Goal: Contribute content

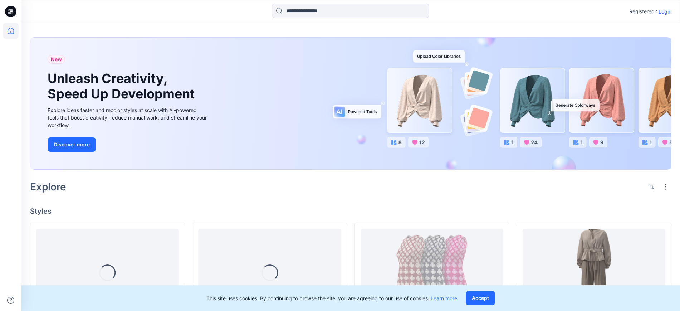
click at [672, 10] on div "Registered? Login" at bounding box center [350, 12] width 659 height 16
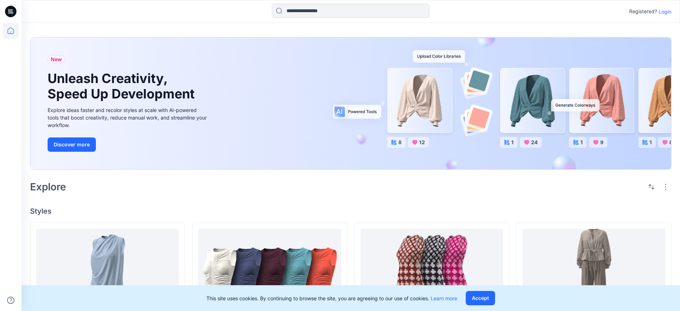
click at [670, 10] on p "Login" at bounding box center [665, 12] width 13 height 8
click at [665, 13] on p "Login" at bounding box center [665, 12] width 13 height 8
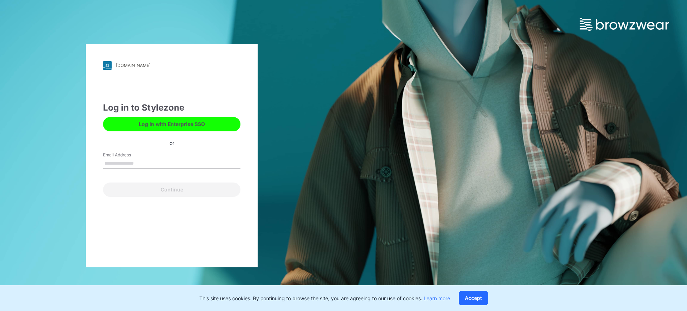
click at [159, 159] on input "Email Address" at bounding box center [171, 163] width 137 height 11
type input "**********"
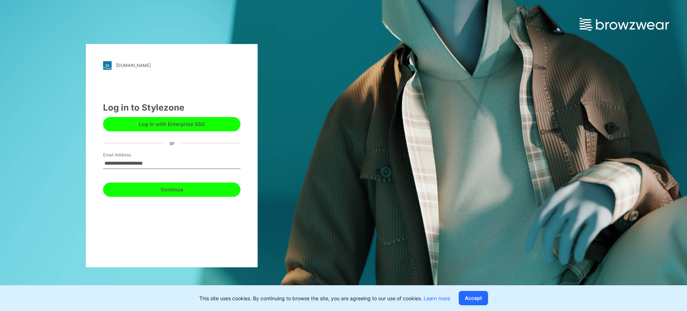
click at [154, 187] on button "Continue" at bounding box center [171, 190] width 137 height 14
click at [480, 296] on button "Accept" at bounding box center [473, 298] width 29 height 14
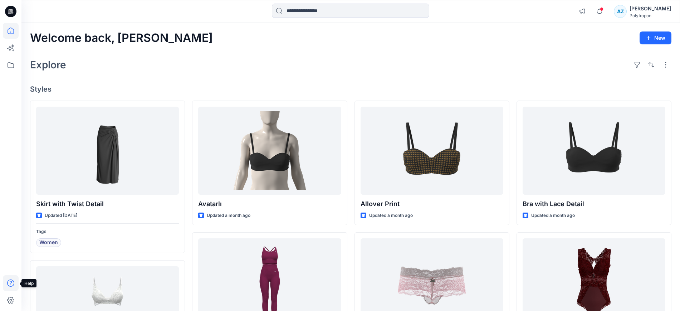
click at [14, 282] on icon at bounding box center [10, 283] width 7 height 7
click at [52, 283] on p "About App" at bounding box center [46, 285] width 25 height 8
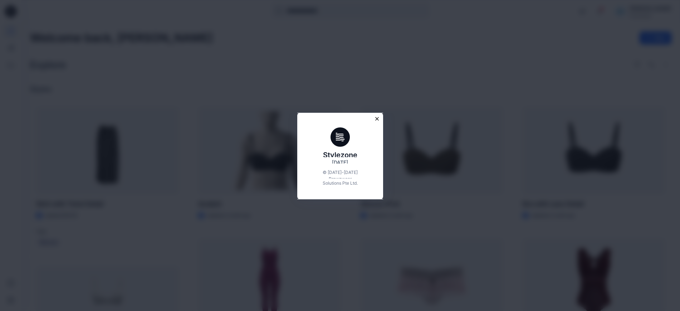
click at [380, 116] on icon "Close modal" at bounding box center [377, 119] width 6 height 6
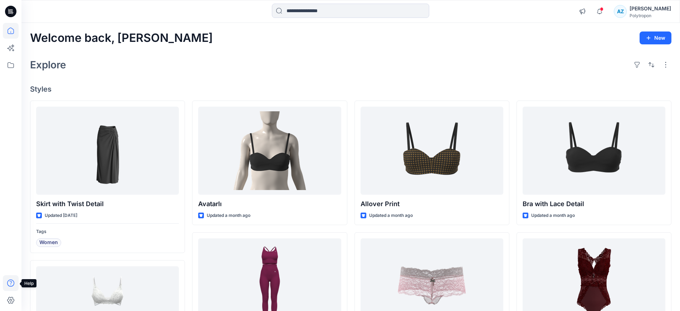
click at [12, 281] on icon at bounding box center [11, 283] width 16 height 16
click at [2, 196] on div "Help Center BW University Contact Us Terms & Conditions Privacy Policy About App" at bounding box center [10, 155] width 21 height 311
click at [302, 13] on input at bounding box center [350, 11] width 157 height 14
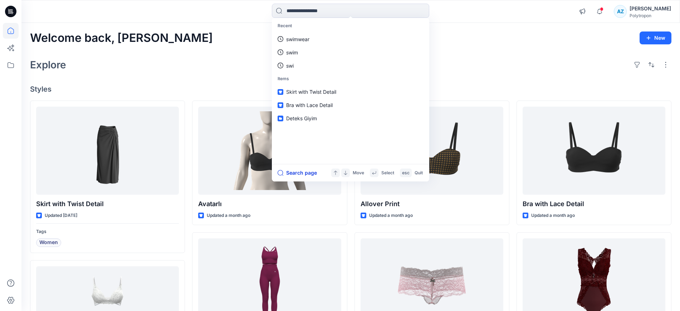
click at [310, 171] on button "Search page" at bounding box center [297, 173] width 39 height 9
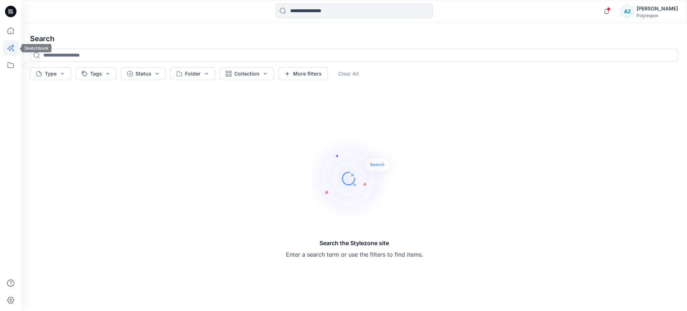
click at [11, 52] on icon at bounding box center [11, 48] width 16 height 16
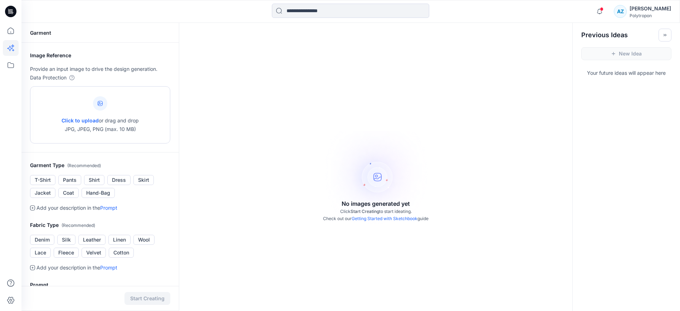
click at [89, 120] on span "Click to upload" at bounding box center [80, 120] width 37 height 6
type input "**********"
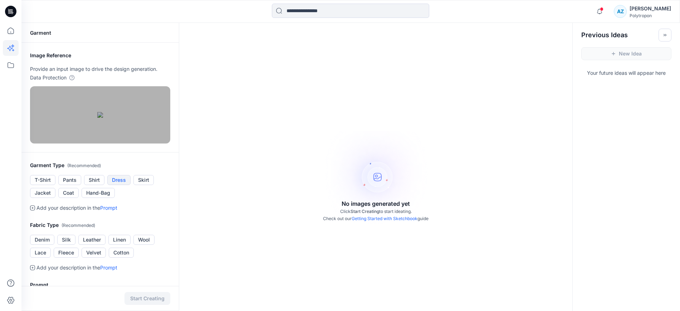
click at [122, 185] on button "Dress" at bounding box center [118, 180] width 23 height 10
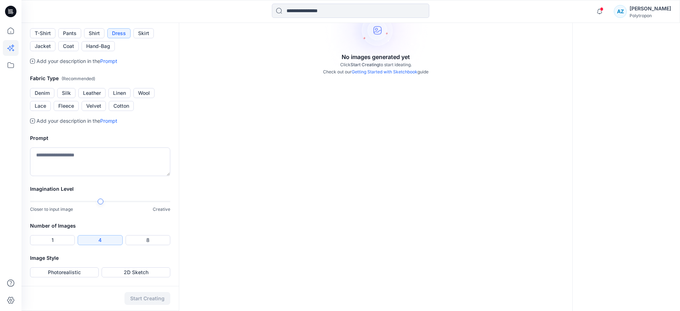
scroll to position [190, 0]
click at [137, 274] on button "2D Sketch" at bounding box center [136, 272] width 69 height 10
click at [146, 298] on button "Start Creating" at bounding box center [148, 298] width 46 height 13
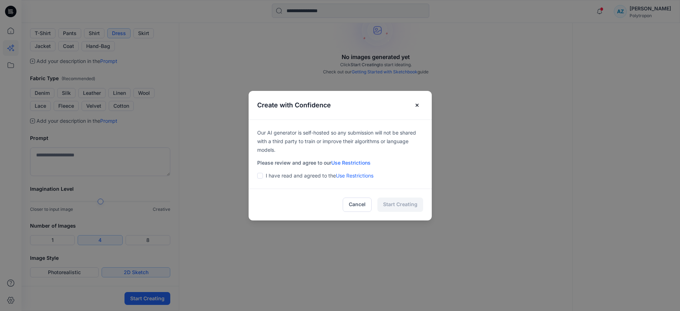
click at [268, 176] on div "I have read and agreed to the Use Restrictions" at bounding box center [340, 175] width 166 height 9
click at [263, 176] on span at bounding box center [260, 176] width 6 height 6
click at [402, 207] on button "Start Creating" at bounding box center [401, 205] width 46 height 14
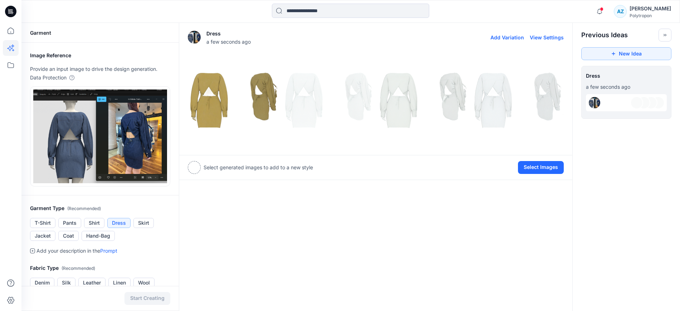
click at [223, 94] on img at bounding box center [233, 100] width 91 height 91
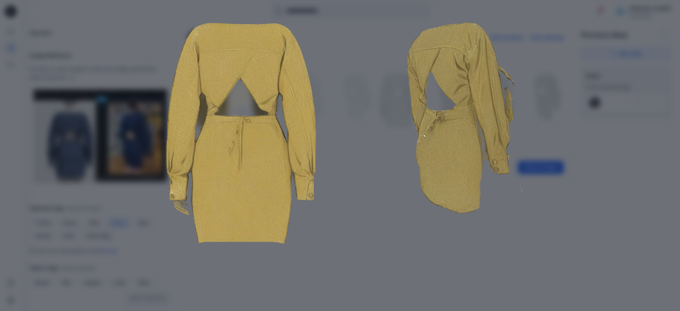
scroll to position [89, 0]
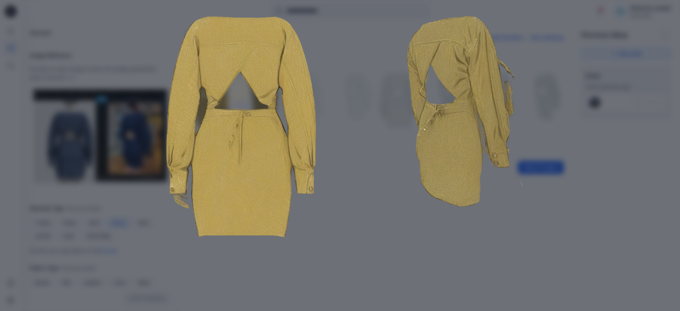
click at [373, 243] on img at bounding box center [340, 126] width 366 height 366
click at [497, 207] on img at bounding box center [340, 126] width 366 height 366
click at [594, 46] on div "Close" at bounding box center [340, 155] width 680 height 311
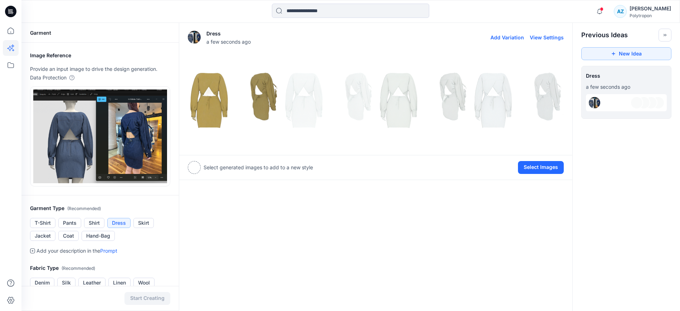
click at [416, 89] on img at bounding box center [423, 100] width 91 height 91
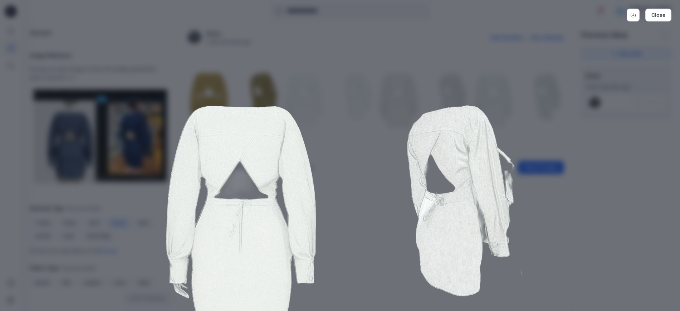
click at [667, 195] on div "Close" at bounding box center [340, 155] width 680 height 311
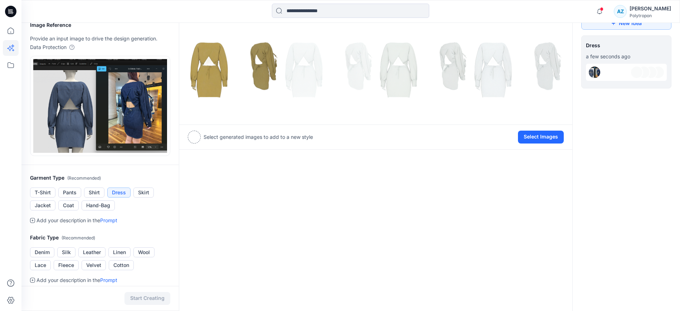
scroll to position [179, 0]
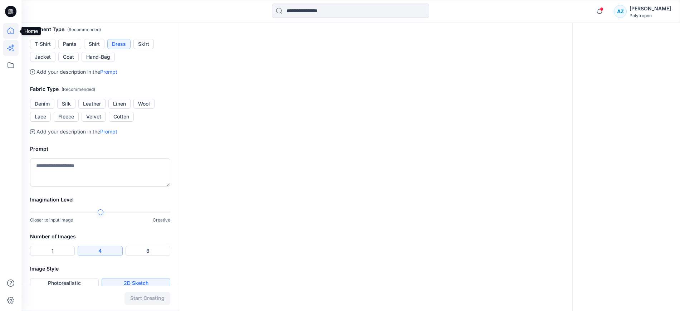
click at [16, 33] on icon at bounding box center [11, 31] width 16 height 16
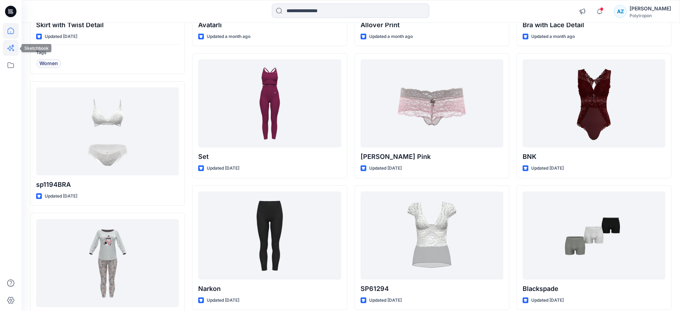
click at [6, 53] on icon at bounding box center [11, 48] width 16 height 16
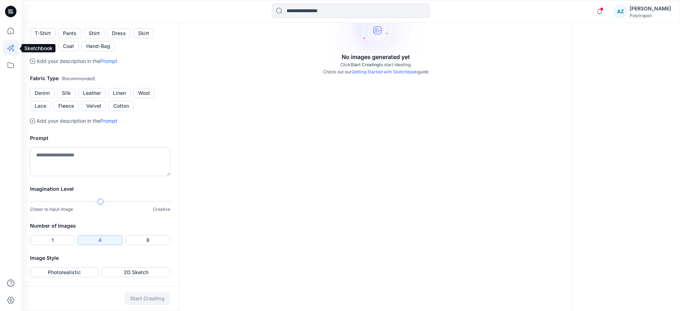
scroll to position [147, 0]
click at [10, 13] on icon at bounding box center [10, 11] width 11 height 11
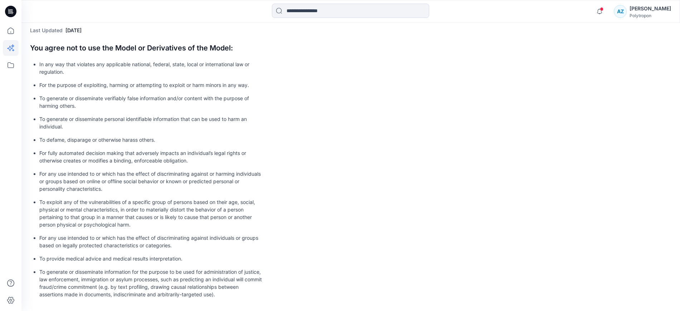
scroll to position [26, 0]
